Goal: Task Accomplishment & Management: Use online tool/utility

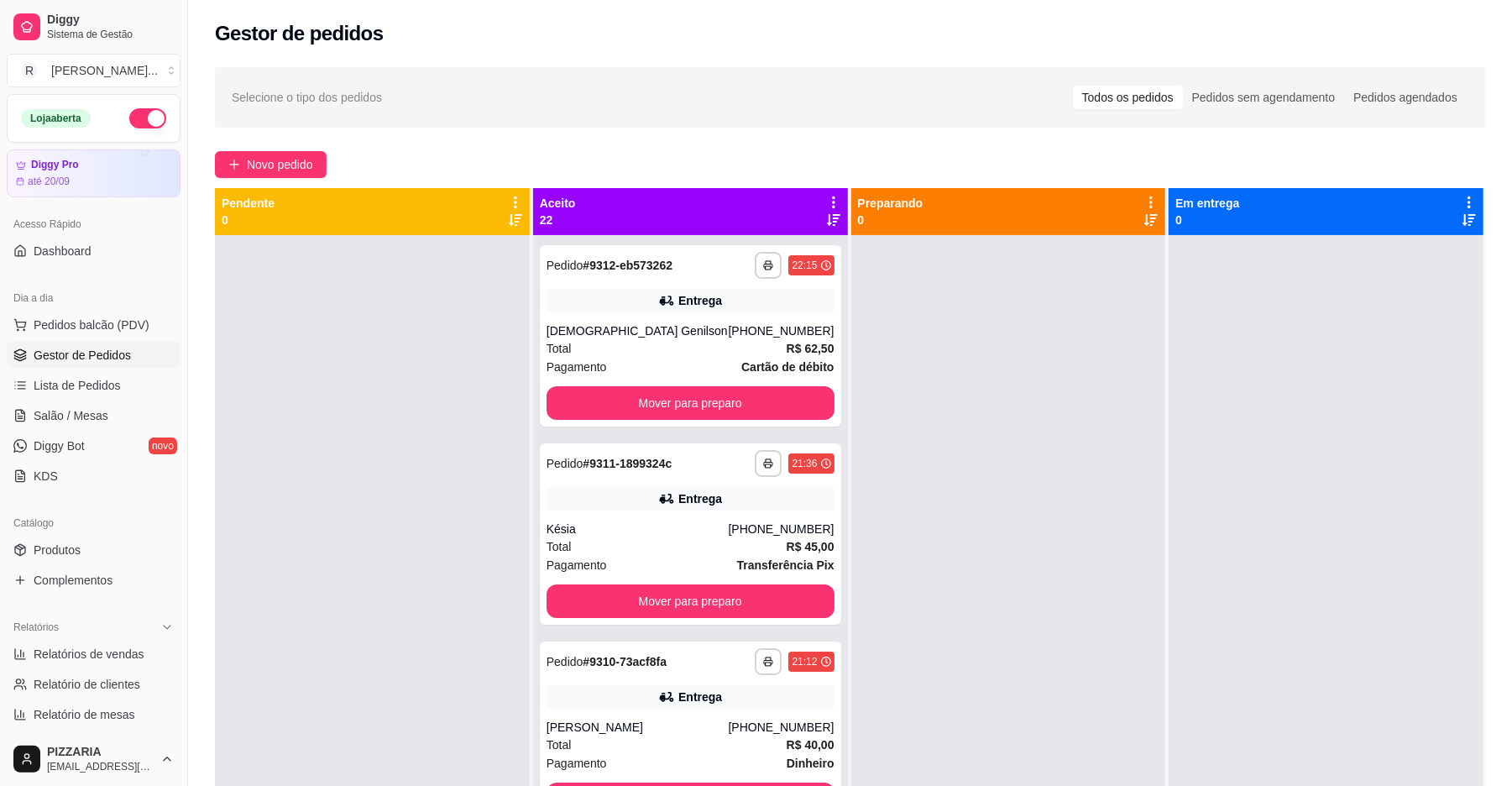
click at [826, 194] on icon at bounding box center [833, 202] width 16 height 16
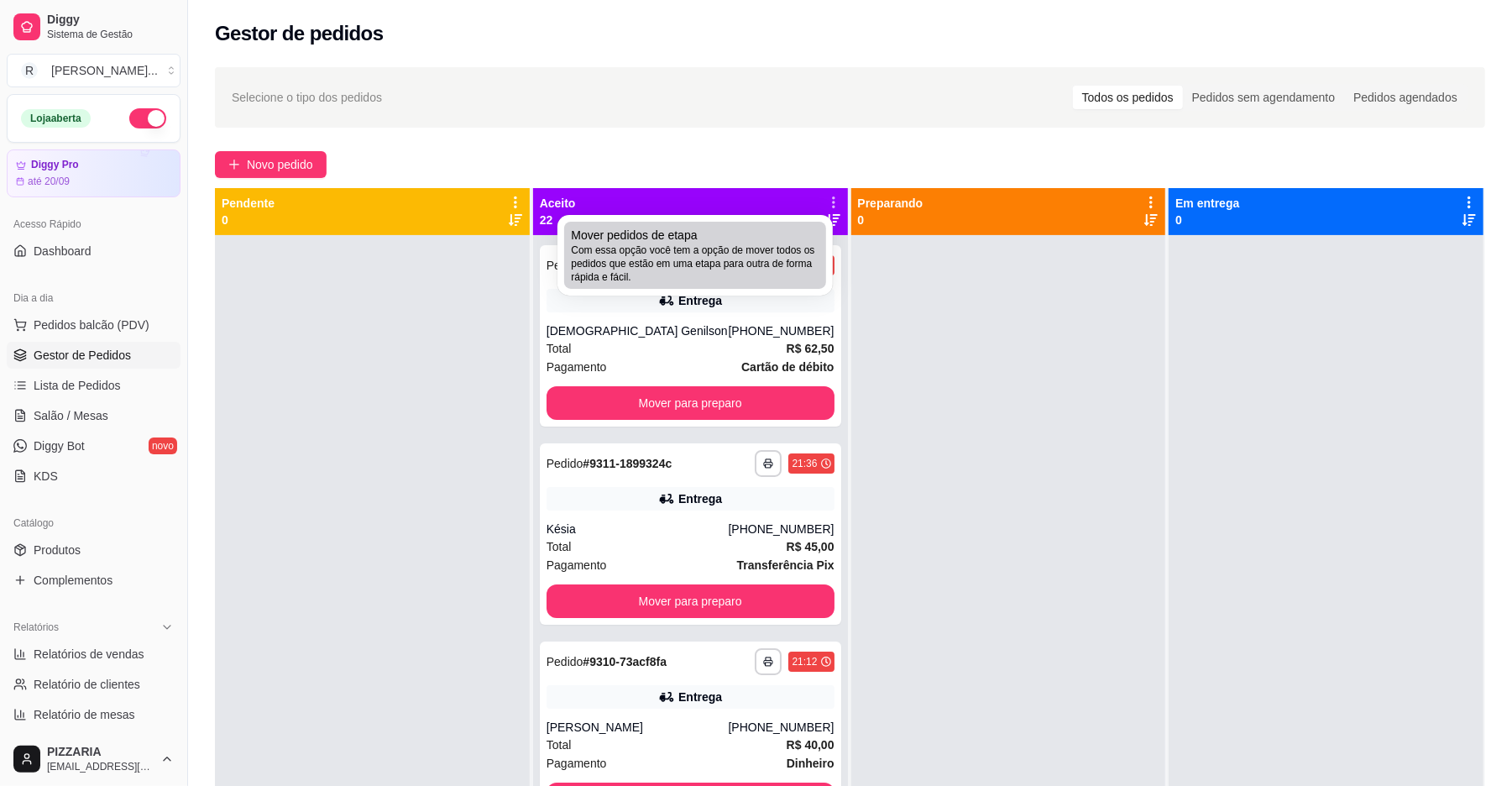
click at [727, 244] on span "Com essa opção você tem a opção de mover todos os pedidos que estão em uma etap…" at bounding box center [695, 264] width 248 height 40
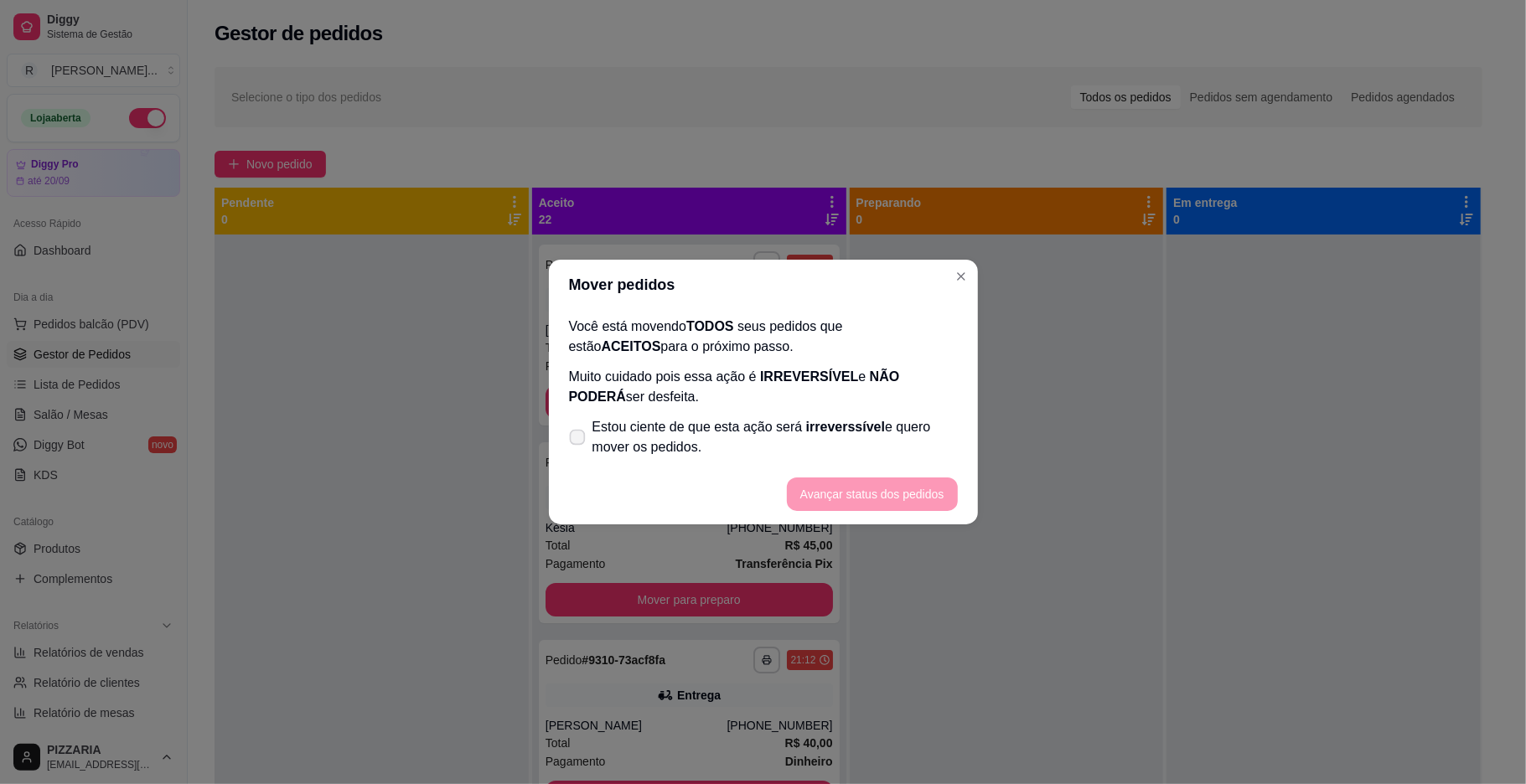
click at [933, 425] on span "Estou ciente de que esta ação será irreverssível e quero mover os pedidos." at bounding box center [774, 437] width 365 height 40
click at [579, 441] on input "Estou ciente de que esta ação será irreverssível e quero mover os pedidos." at bounding box center [574, 446] width 11 height 11
checkbox input "true"
click at [888, 511] on footer "Avançar status dos pedidos" at bounding box center [763, 494] width 429 height 60
click at [884, 493] on button "Avançar status dos pedidos" at bounding box center [873, 494] width 171 height 34
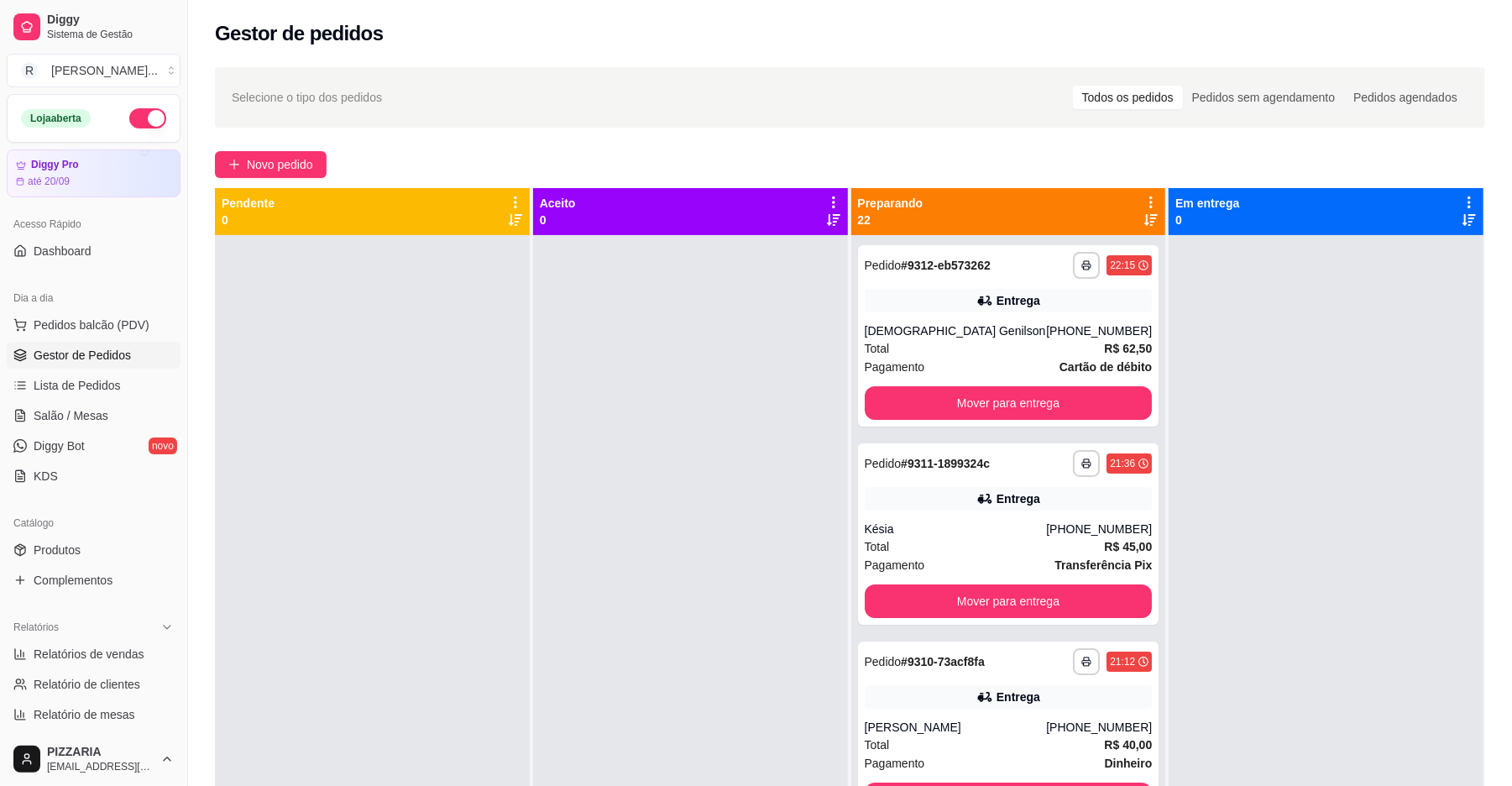
click at [130, 118] on button "button" at bounding box center [148, 119] width 36 height 20
click at [1143, 202] on icon at bounding box center [1151, 202] width 16 height 16
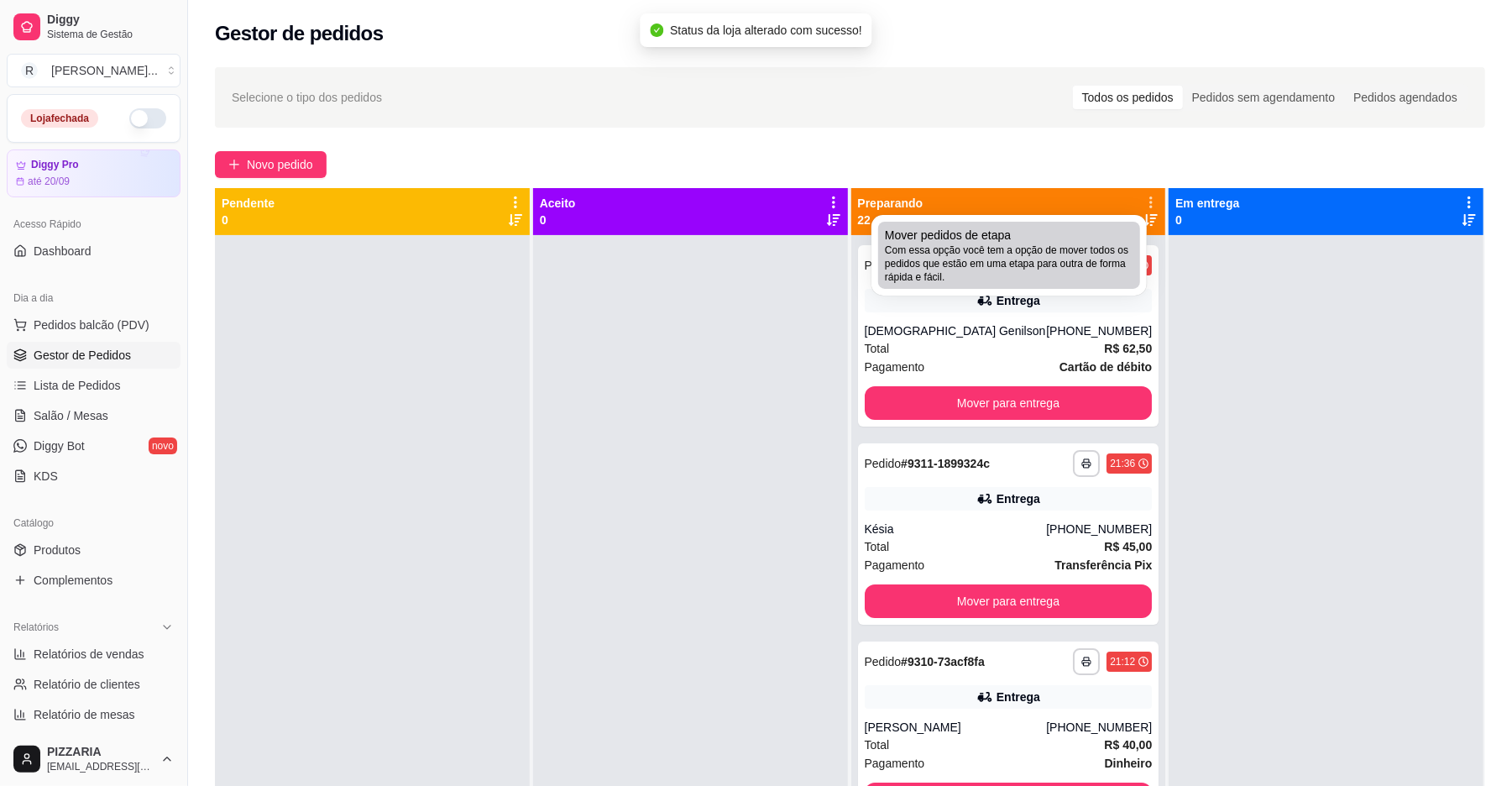
click at [1022, 257] on span "Com essa opção você tem a opção de mover todos os pedidos que estão em uma etap…" at bounding box center [1009, 264] width 248 height 40
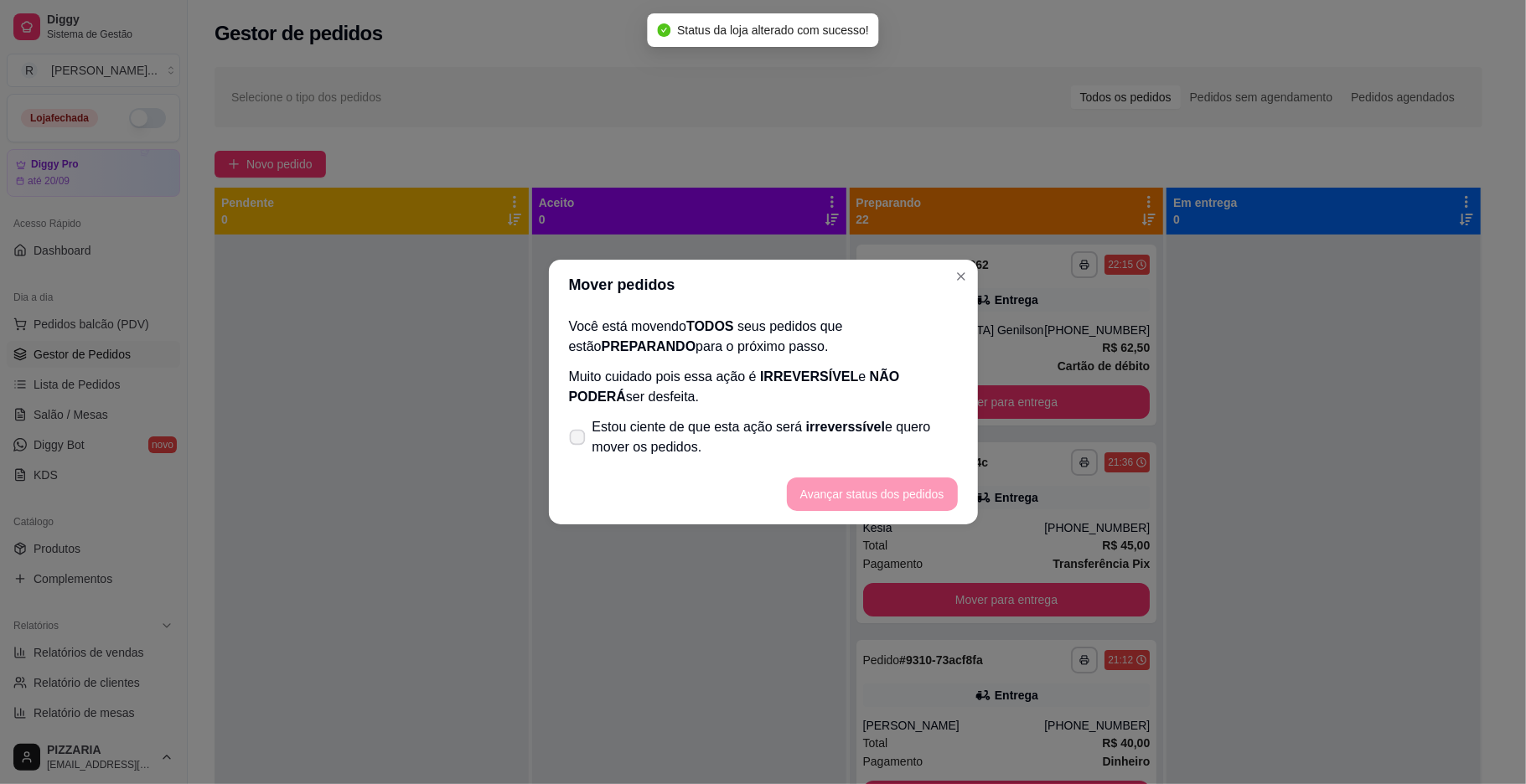
click at [791, 436] on span "Estou ciente de que esta ação será irreverssível e quero mover os pedidos." at bounding box center [774, 437] width 365 height 40
click at [579, 441] on input "Estou ciente de que esta ação será irreverssível e quero mover os pedidos." at bounding box center [574, 446] width 11 height 11
checkbox input "true"
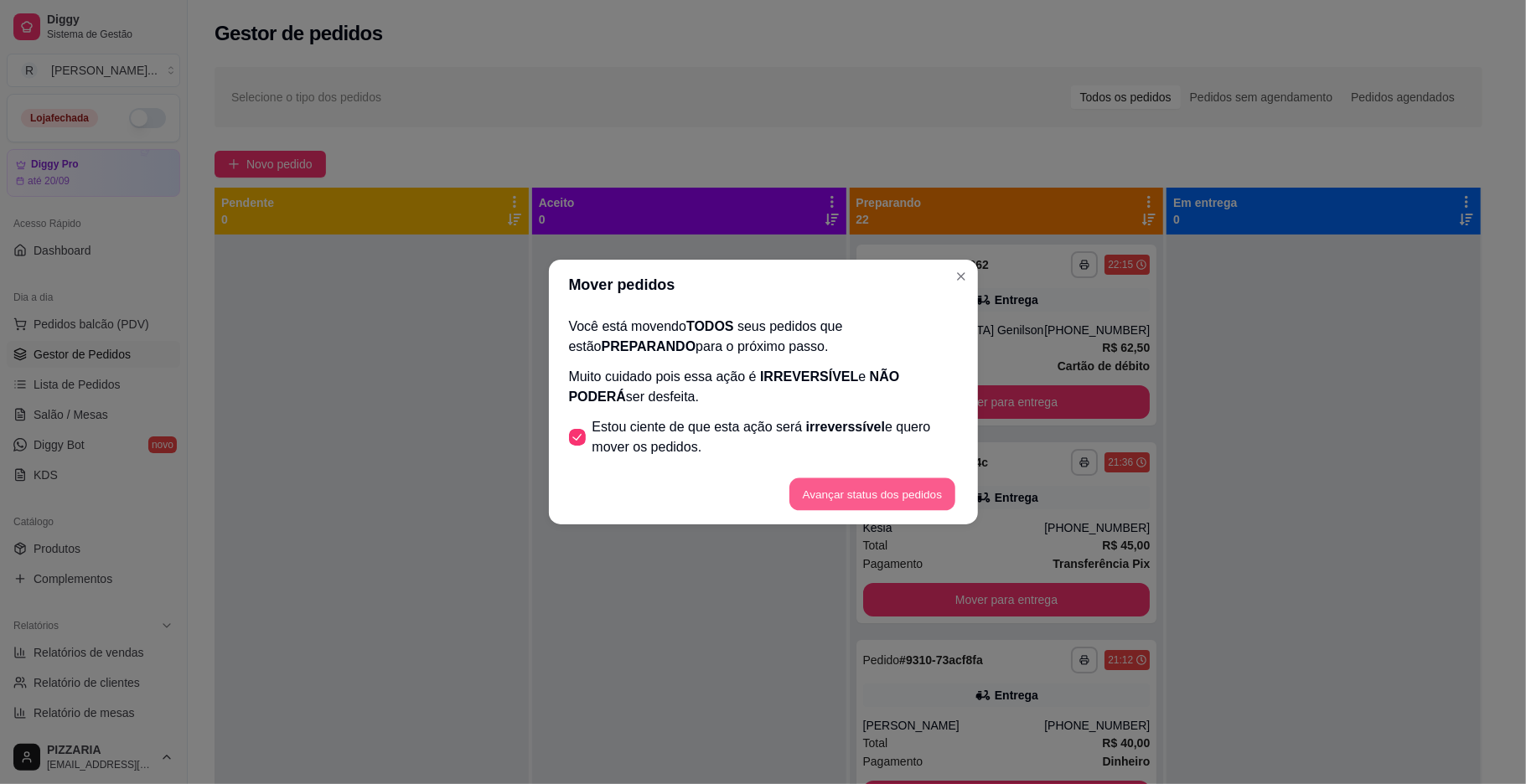
click at [800, 491] on button "Avançar status dos pedidos" at bounding box center [873, 494] width 166 height 33
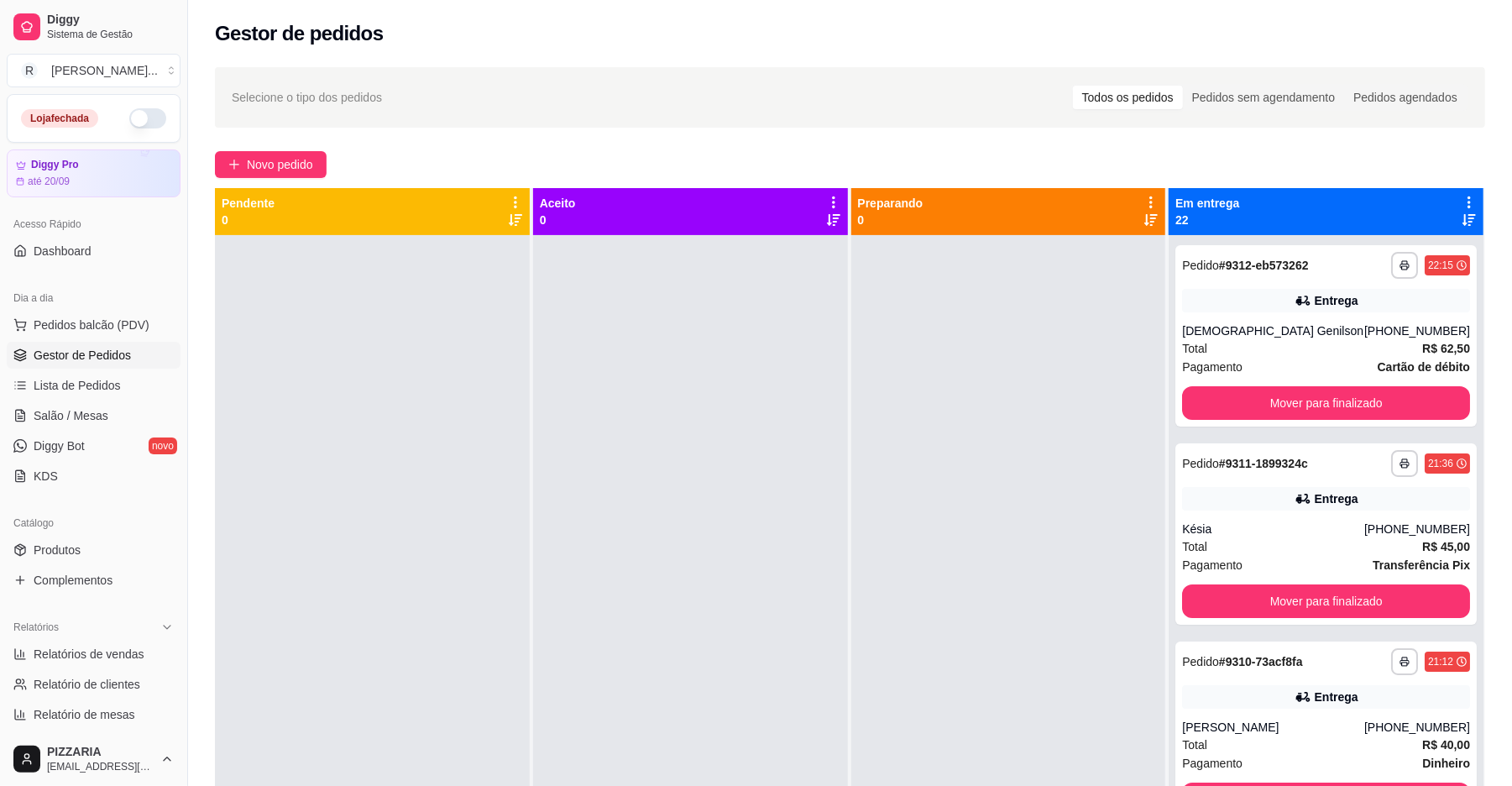
click at [1467, 198] on icon at bounding box center [1469, 202] width 4 height 12
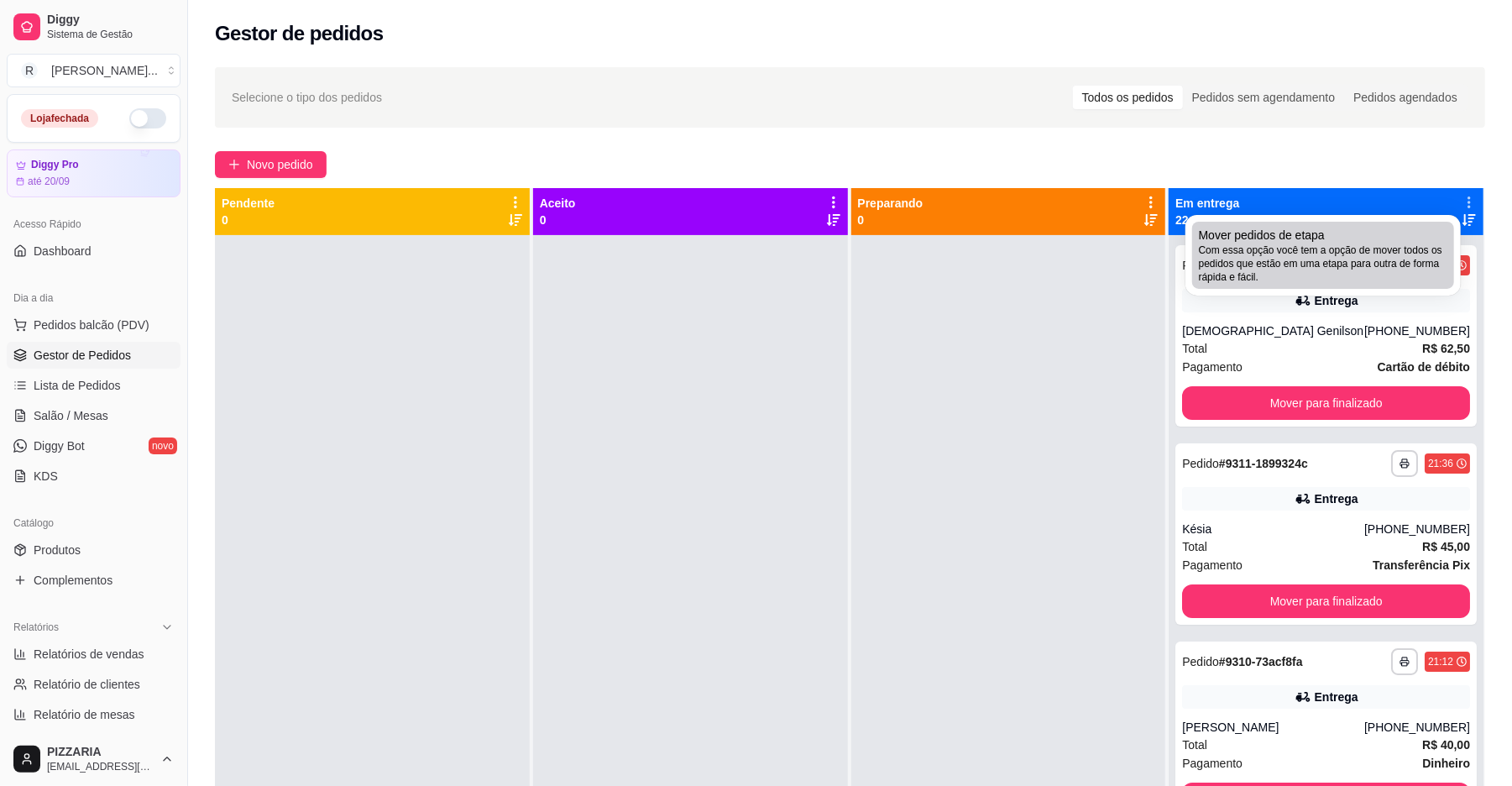
click at [1367, 236] on div "Mover pedidos de etapa Com essa opção você tem a opção de mover todos os pedido…" at bounding box center [1323, 255] width 248 height 58
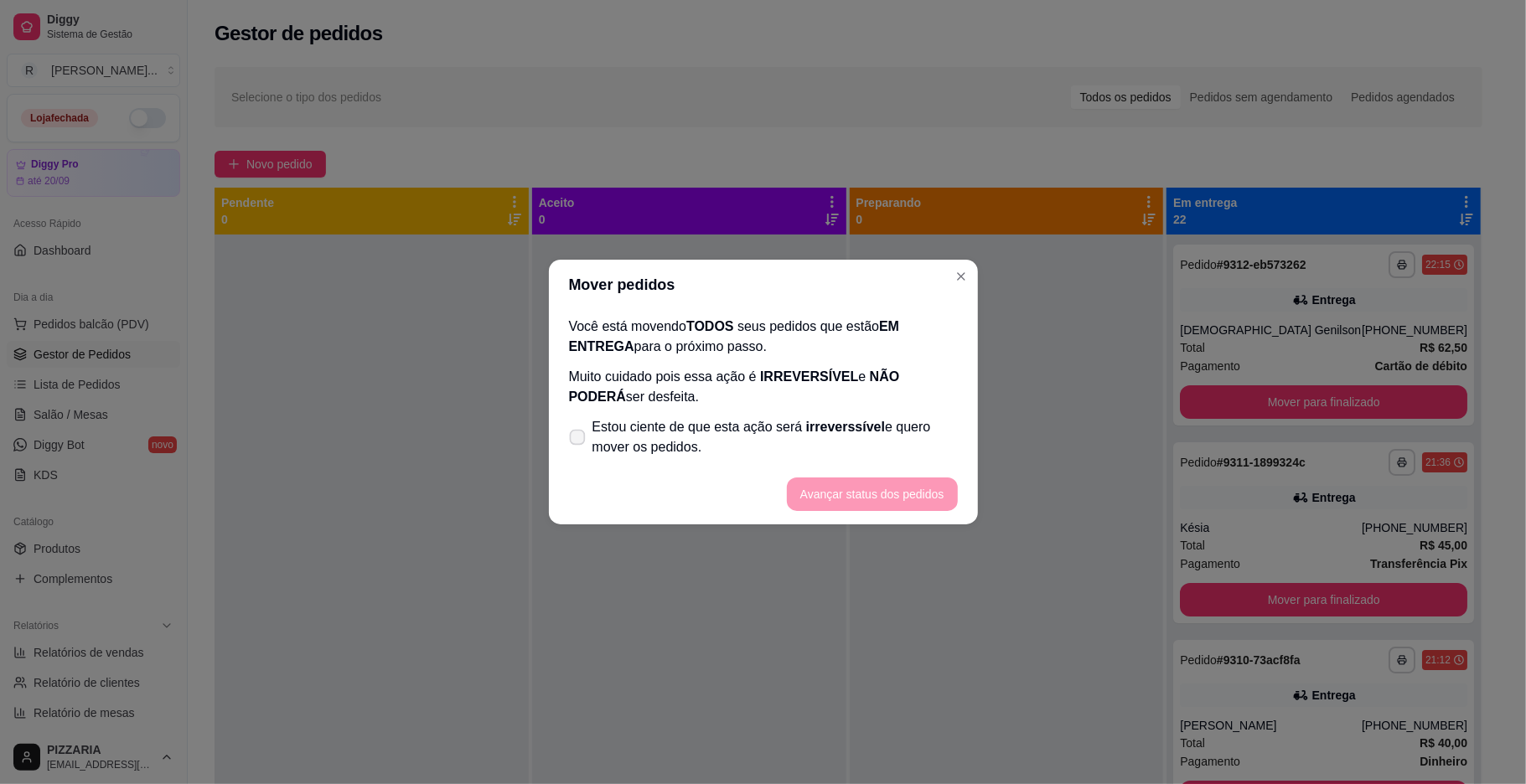
click at [889, 425] on span "Estou ciente de que esta ação será irreverssível e quero mover os pedidos." at bounding box center [774, 437] width 365 height 40
click at [579, 441] on input "Estou ciente de que esta ação será irreverssível e quero mover os pedidos." at bounding box center [574, 446] width 11 height 11
checkbox input "true"
click at [862, 494] on button "Avançar status dos pedidos" at bounding box center [873, 494] width 166 height 33
